Goal: Information Seeking & Learning: Learn about a topic

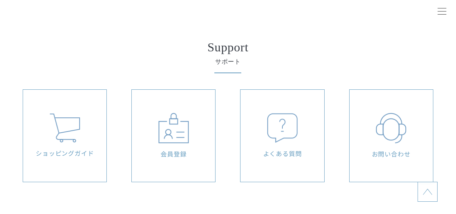
scroll to position [3417, 0]
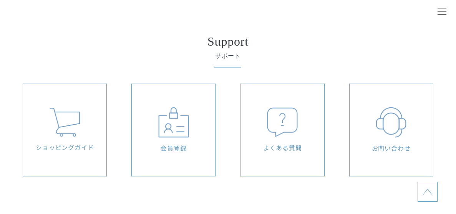
click at [289, 127] on img at bounding box center [282, 123] width 31 height 30
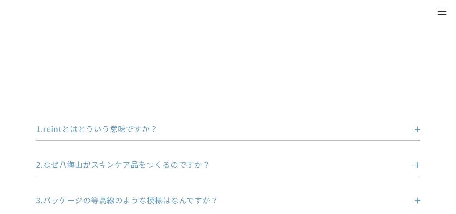
scroll to position [115, 0]
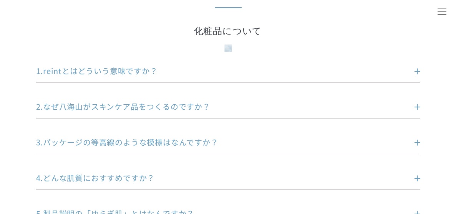
click at [417, 71] on dt "1.reintとはどういう意味ですか？" at bounding box center [228, 71] width 384 height 11
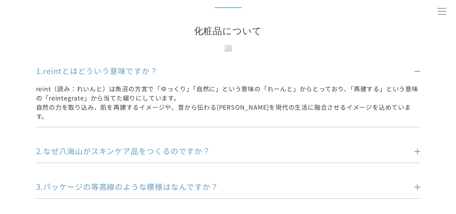
click at [417, 73] on dt "1.reintとはどういう意味ですか？" at bounding box center [228, 71] width 384 height 11
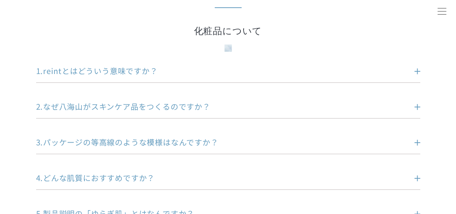
click at [417, 106] on dt "2.なぜ八海山がスキンケア品をつくるのですか？" at bounding box center [228, 106] width 384 height 11
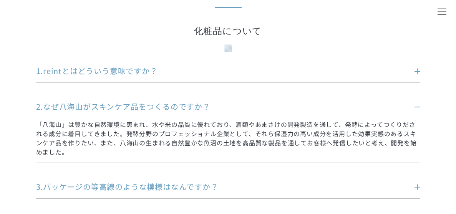
click at [417, 104] on dt "2.なぜ八海山がスキンケア品をつくるのですか？" at bounding box center [228, 106] width 384 height 11
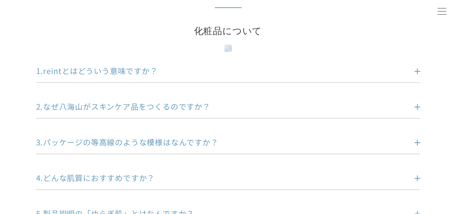
click at [417, 141] on dt "3.パッケージの等高線のような模様はなんですか？" at bounding box center [228, 142] width 384 height 11
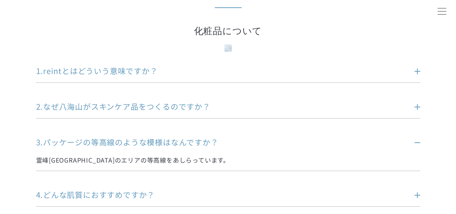
click at [417, 143] on dt "3.パッケージの等高線のような模様はなんですか？" at bounding box center [228, 142] width 384 height 11
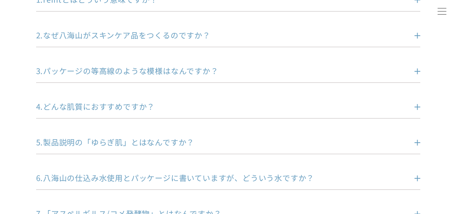
scroll to position [192, 0]
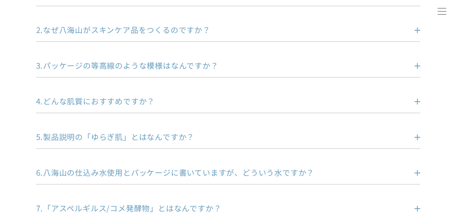
click at [416, 101] on dt "4.どんな肌質におすすめですか？" at bounding box center [228, 101] width 384 height 11
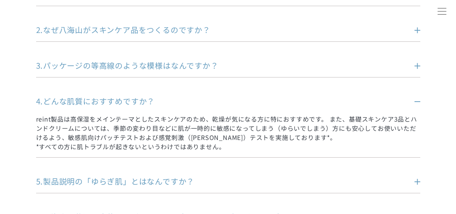
click at [416, 101] on dt "4.どんな肌質におすすめですか？" at bounding box center [228, 101] width 384 height 11
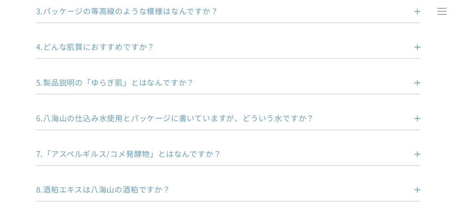
scroll to position [269, 0]
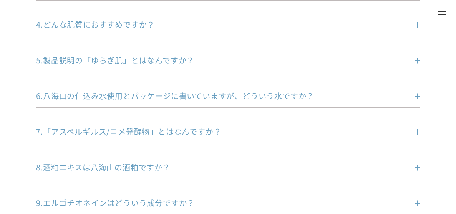
click at [417, 166] on dt "8.酒粕エキスは八海山の酒粕ですか？" at bounding box center [228, 167] width 384 height 11
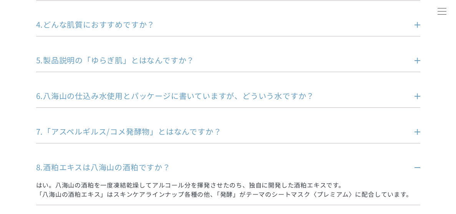
click at [417, 164] on dt "8.酒粕エキスは八海山の酒粕ですか？" at bounding box center [228, 167] width 384 height 11
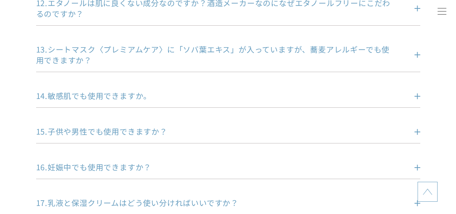
scroll to position [653, 0]
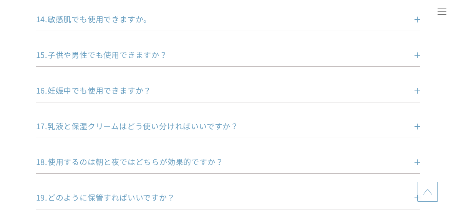
click at [416, 126] on dt "17.乳液と保湿クリームはどう使い分ければいいですか？" at bounding box center [228, 126] width 384 height 11
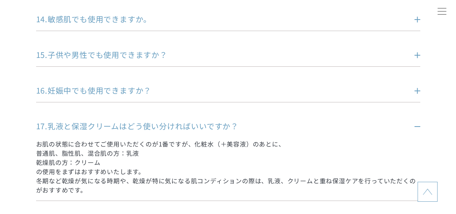
click at [416, 127] on dt "17.乳液と保湿クリームはどう使い分ければいいですか？" at bounding box center [228, 126] width 384 height 11
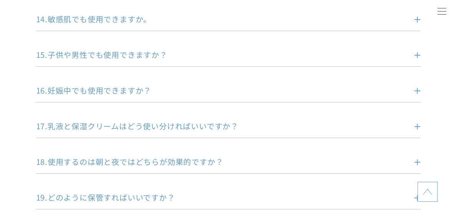
click at [417, 163] on dt "18.使用するのは朝と夜ではどちらが効果的ですか？" at bounding box center [228, 162] width 384 height 11
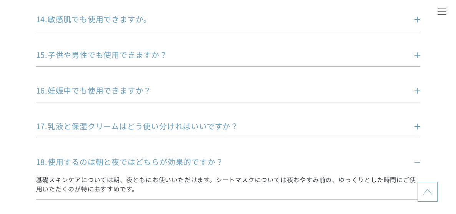
click at [417, 160] on dt "18.使用するのは朝と夜ではどちらが効果的ですか？" at bounding box center [228, 162] width 384 height 11
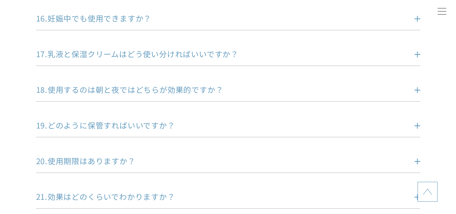
scroll to position [730, 0]
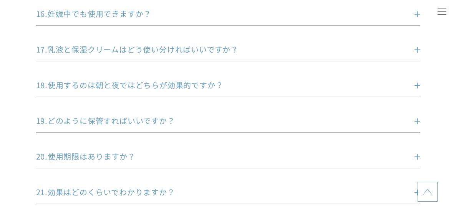
click at [417, 121] on dt "19.どのように保管すればいいですか？" at bounding box center [228, 121] width 384 height 11
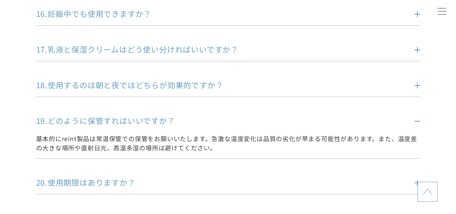
click at [416, 121] on dt "19.どのように保管すればいいですか？" at bounding box center [228, 121] width 384 height 11
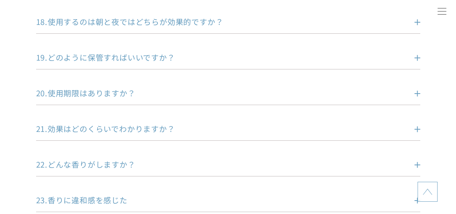
scroll to position [806, 0]
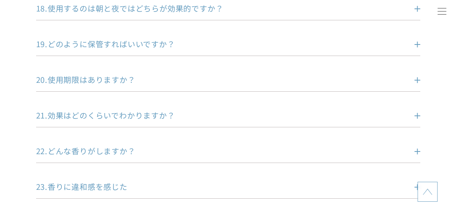
click at [417, 151] on dt "22.どんな香りがしますか？" at bounding box center [228, 151] width 384 height 11
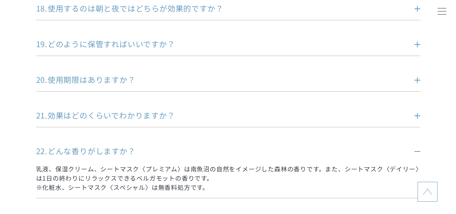
click at [416, 154] on dt "22.どんな香りがしますか？" at bounding box center [228, 151] width 384 height 11
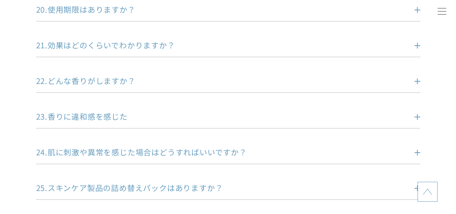
scroll to position [883, 0]
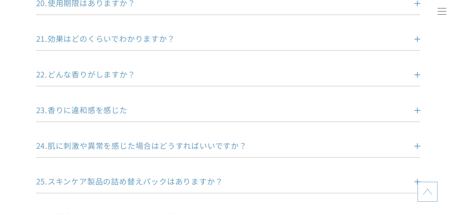
click at [417, 109] on dt "23.香りに違和感を感じた" at bounding box center [228, 110] width 384 height 11
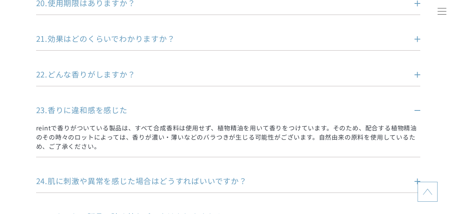
click at [417, 109] on dt "23.香りに違和感を感じた" at bounding box center [228, 110] width 384 height 11
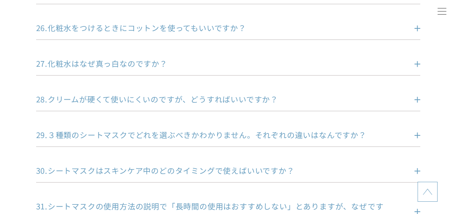
scroll to position [1075, 0]
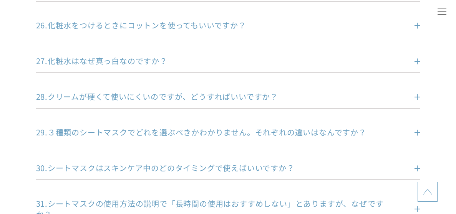
click at [418, 96] on dt "28.クリームが硬くて使いにくいのですが、どうすればいいですか？" at bounding box center [228, 96] width 384 height 11
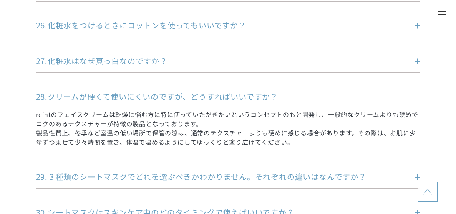
click at [418, 96] on dt "28.クリームが硬くて使いにくいのですが、どうすればいいですか？" at bounding box center [228, 96] width 384 height 11
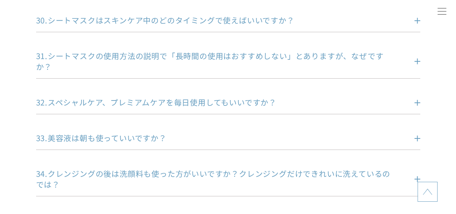
scroll to position [1229, 0]
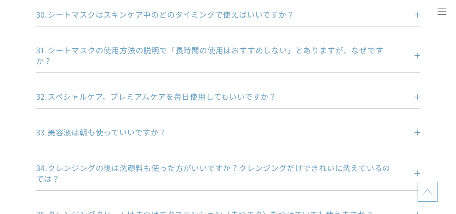
click at [417, 132] on dt "33.美容液は朝も使っていいですか？" at bounding box center [228, 132] width 384 height 11
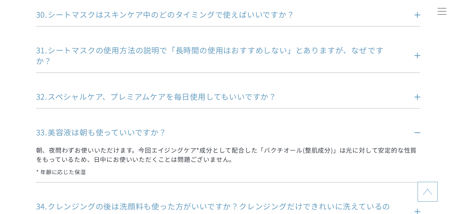
click at [417, 129] on dt "33.美容液は朝も使っていいですか？" at bounding box center [228, 132] width 384 height 11
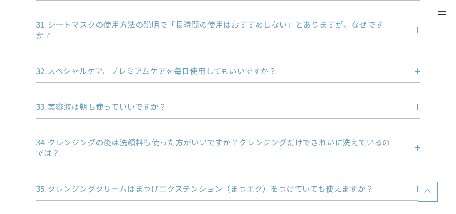
scroll to position [1267, 0]
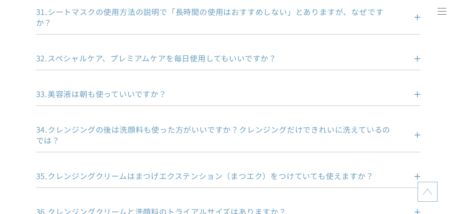
click at [415, 134] on dt "34.クレンジングの後は洗顔料も使った方がいいですか？クレンジングだけできれいに洗えているのでは？" at bounding box center [228, 135] width 384 height 22
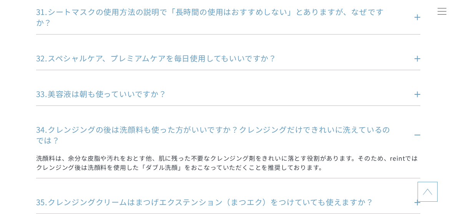
click at [417, 134] on dt "34.クレンジングの後は洗顔料も使った方がいいですか？クレンジングだけできれいに洗えているのでは？" at bounding box center [228, 135] width 384 height 22
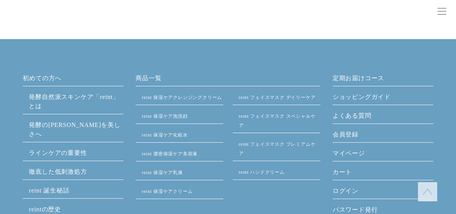
scroll to position [1805, 0]
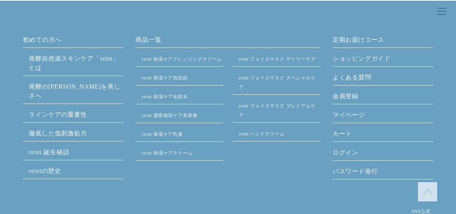
click at [375, 60] on link "ショッピングガイド" at bounding box center [383, 60] width 101 height 12
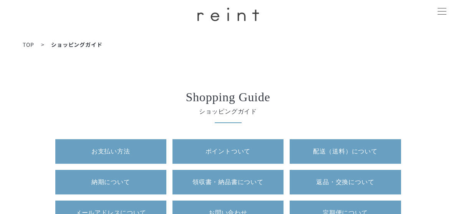
click at [361, 146] on link "配送（送料）に ついて" at bounding box center [345, 151] width 111 height 25
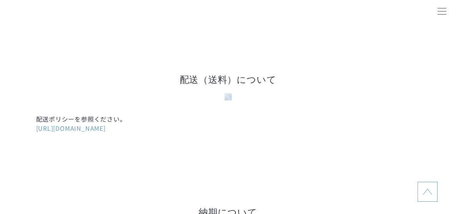
scroll to position [1113, 0]
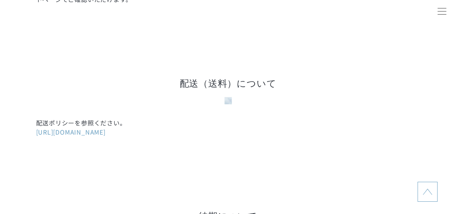
click at [106, 134] on link "https://ec-hakkaisan.com/pages/shipping-policy" at bounding box center [70, 131] width 69 height 9
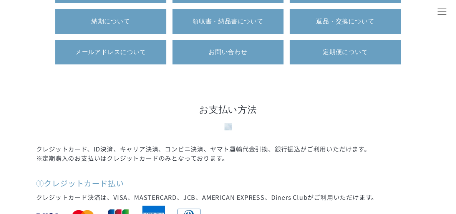
scroll to position [59, 0]
